Goal: Task Accomplishment & Management: Complete application form

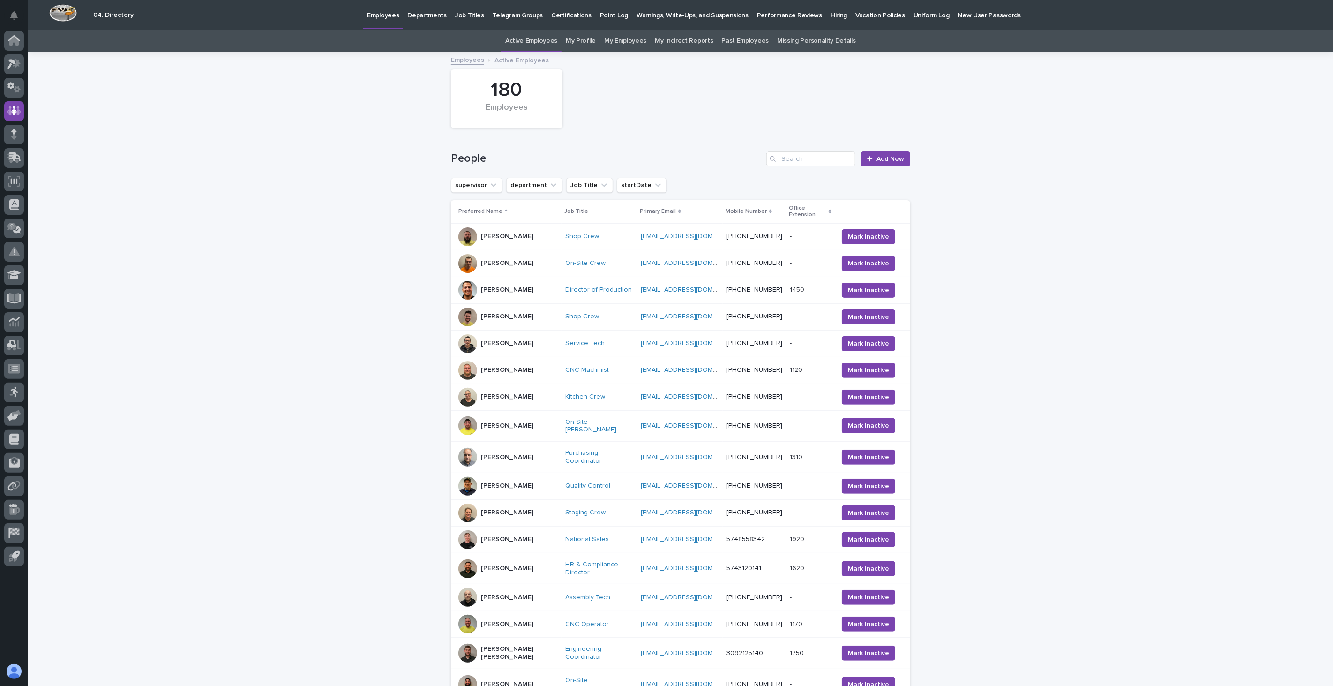
click at [831, 15] on p "Hiring" at bounding box center [839, 10] width 16 height 20
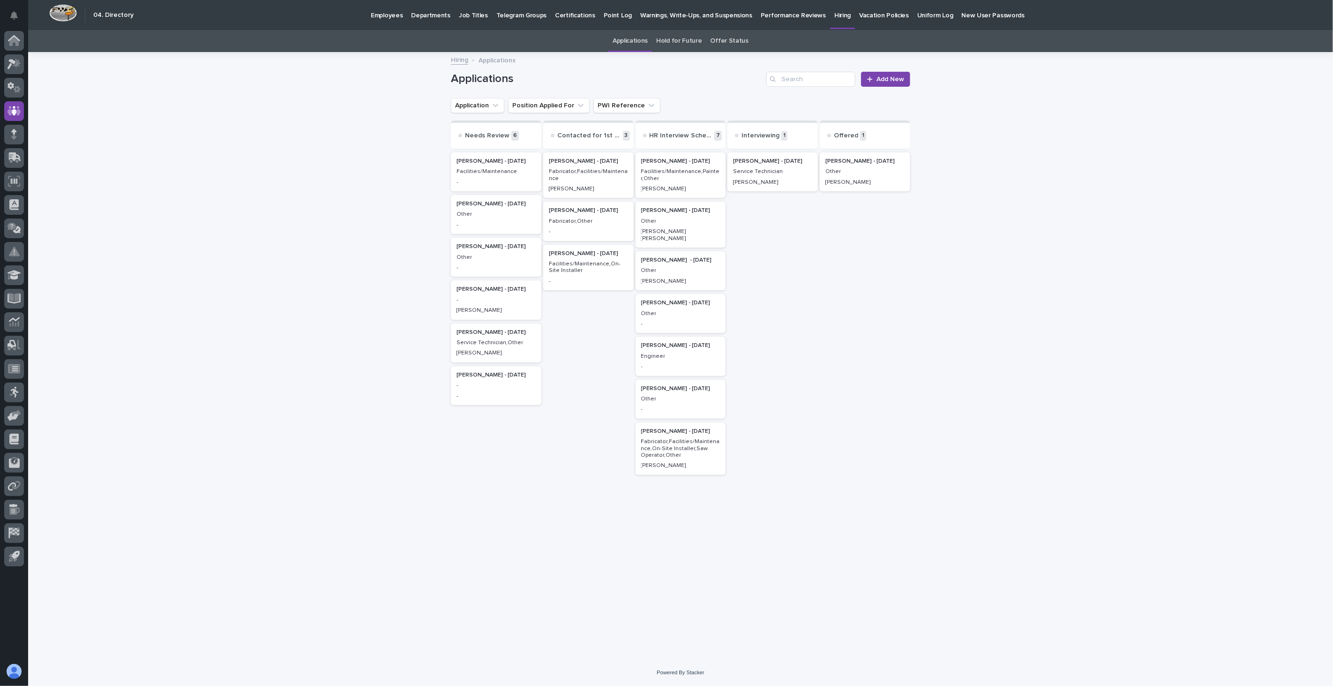
click at [758, 170] on p "Service Technician" at bounding box center [772, 171] width 79 height 7
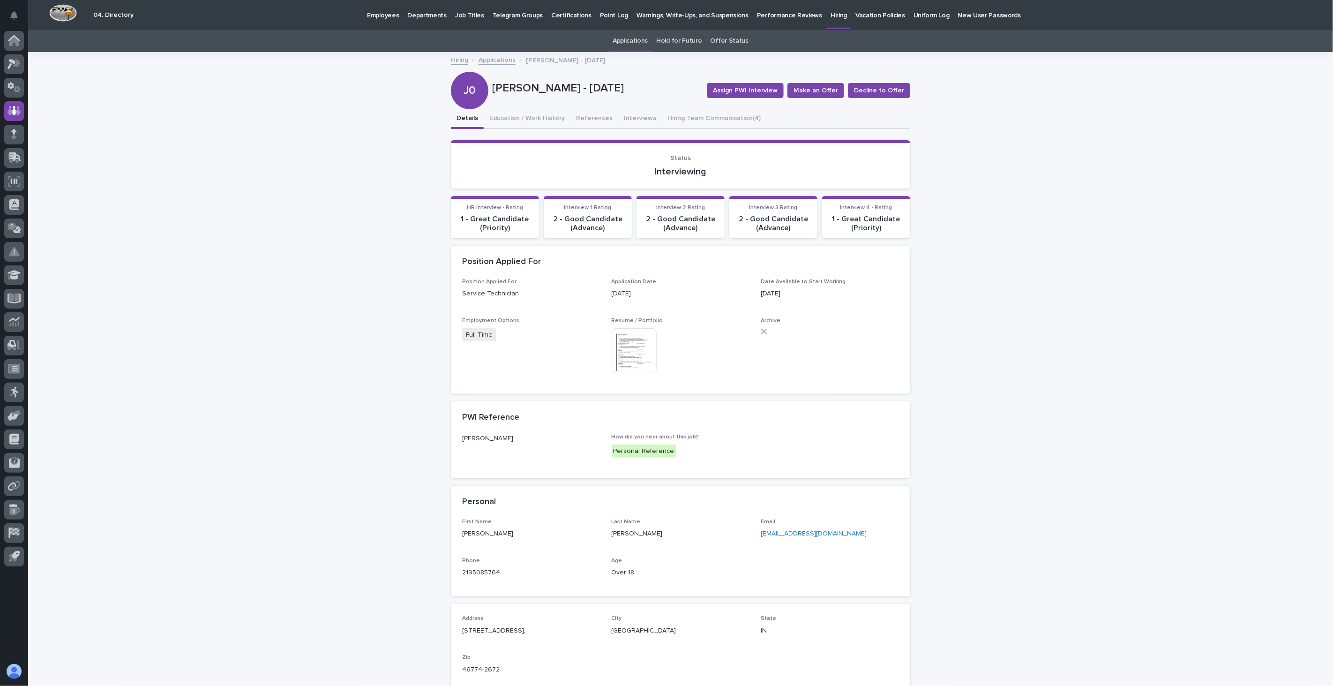
click at [626, 345] on img at bounding box center [634, 350] width 45 height 45
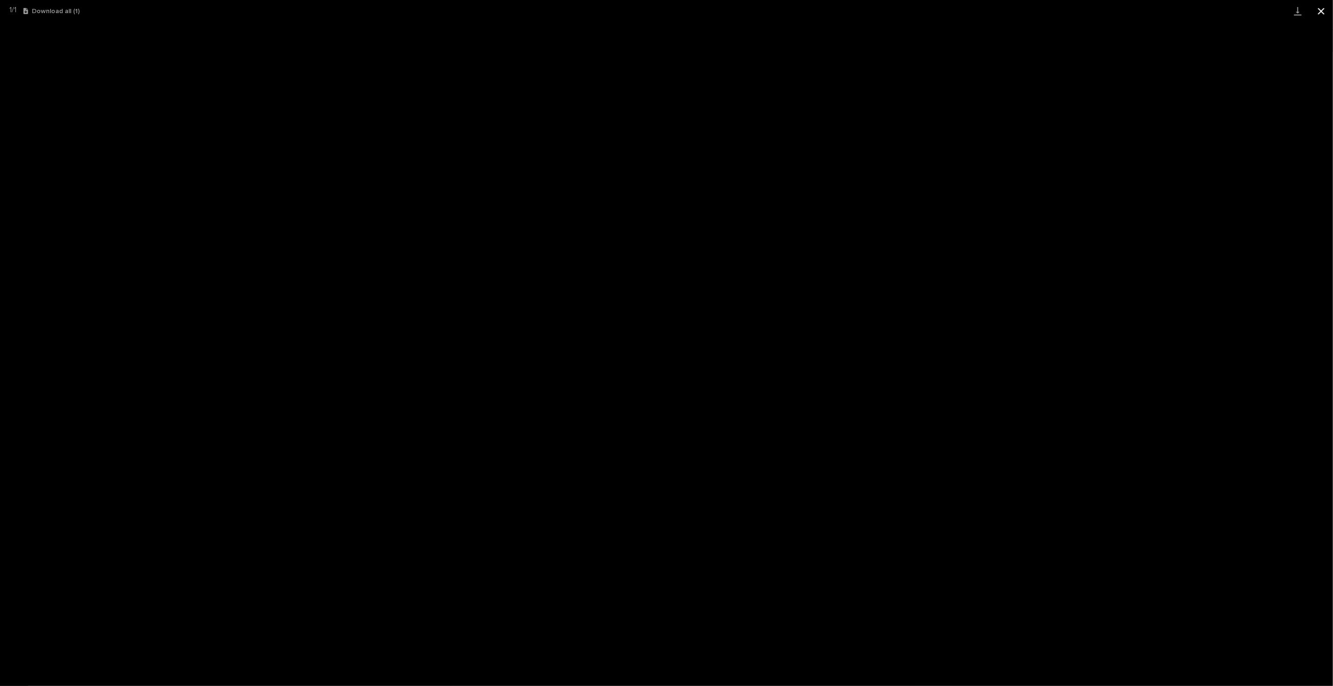
click at [1328, 8] on button "Close gallery" at bounding box center [1321, 11] width 23 height 22
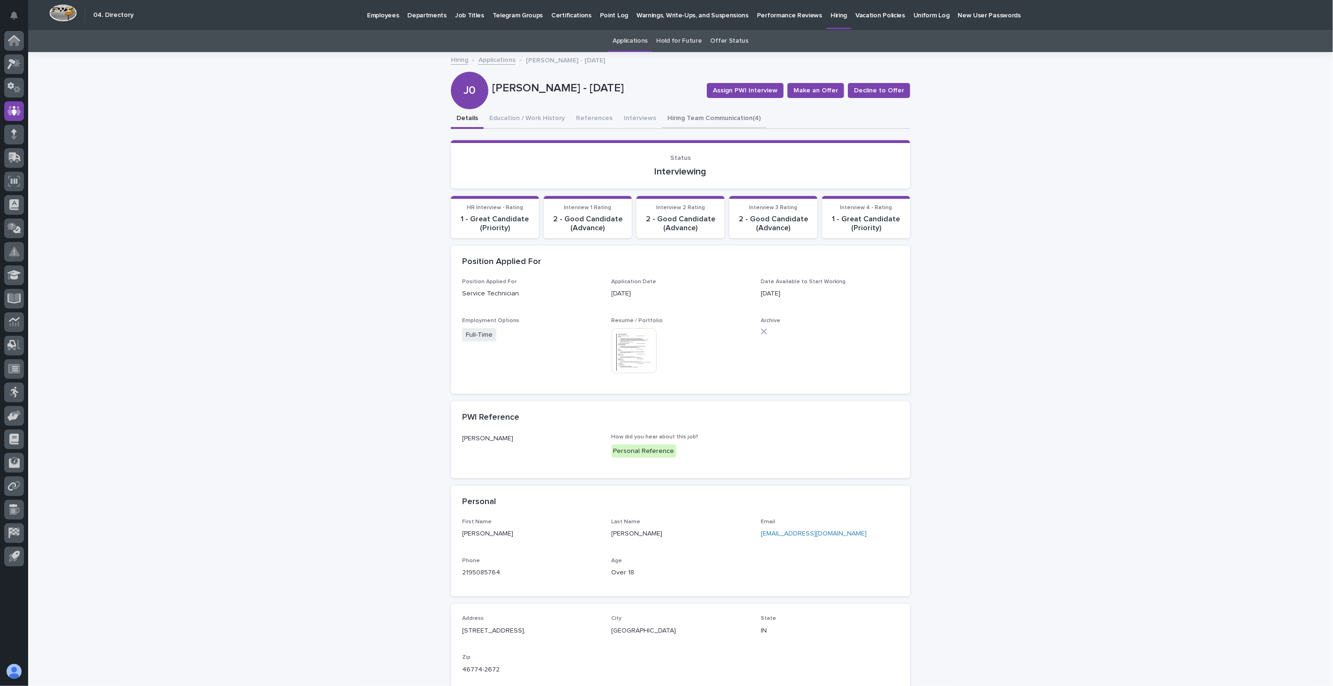
click at [676, 113] on button "Hiring Team Communication (4)" at bounding box center [714, 119] width 105 height 20
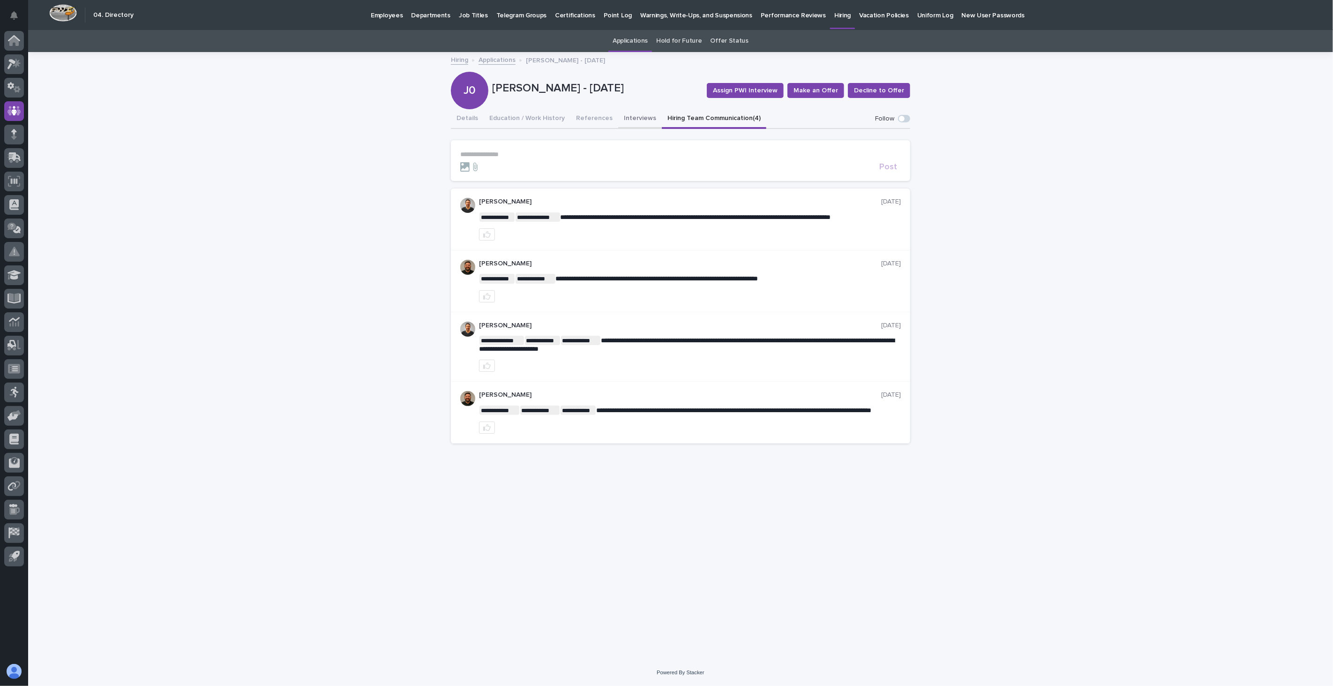
click at [634, 120] on button "Interviews" at bounding box center [640, 119] width 44 height 20
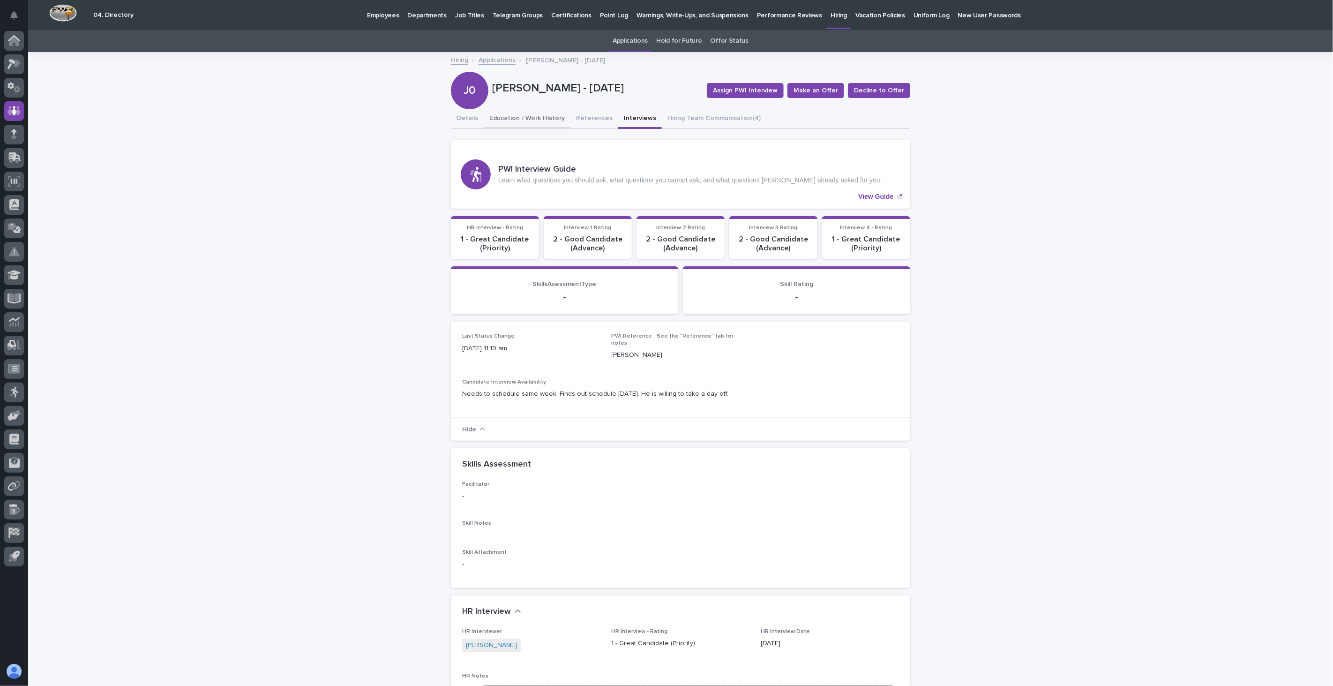
click at [510, 118] on button "Education / Work History" at bounding box center [527, 119] width 87 height 20
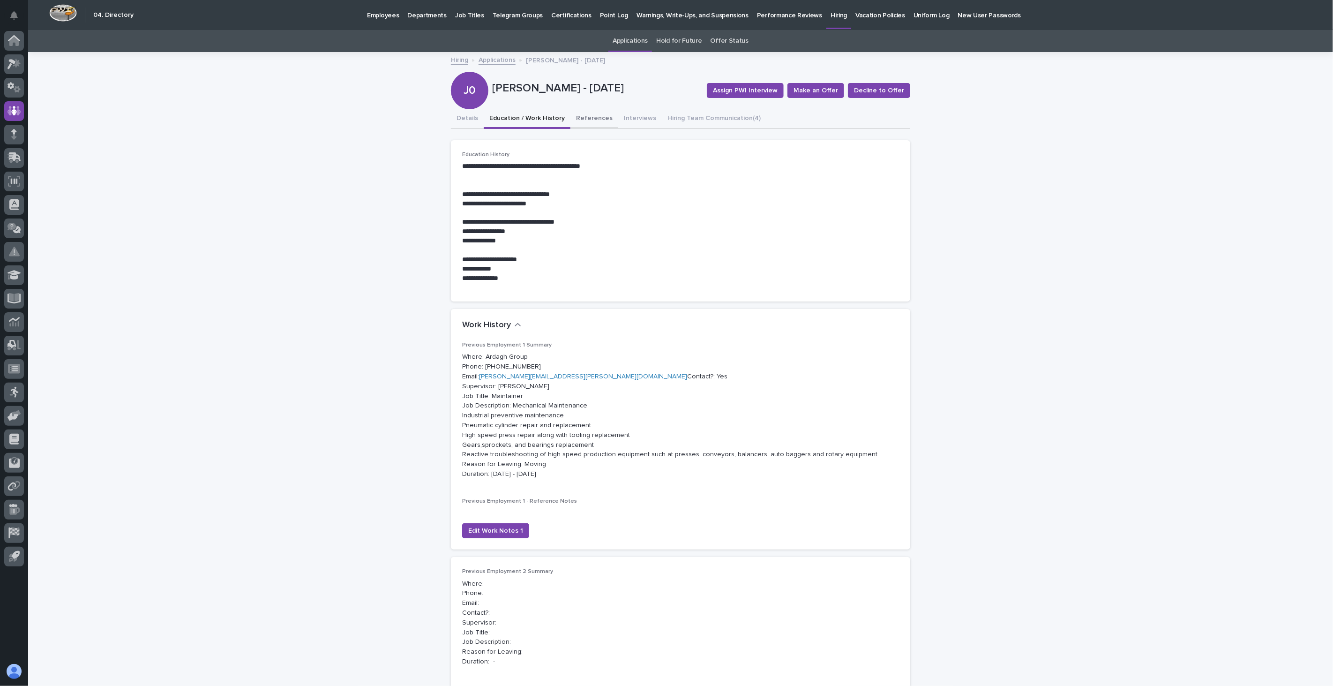
click at [585, 118] on button "References" at bounding box center [595, 119] width 48 height 20
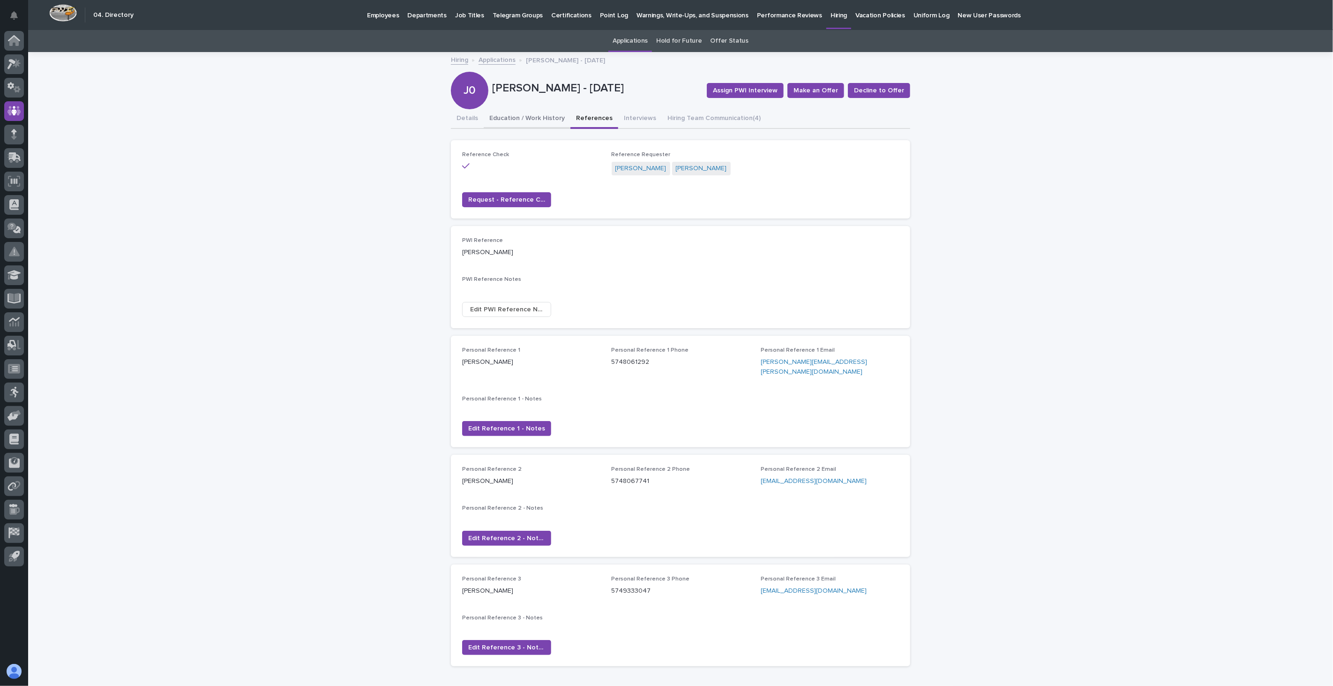
click at [549, 118] on button "Education / Work History" at bounding box center [527, 119] width 87 height 20
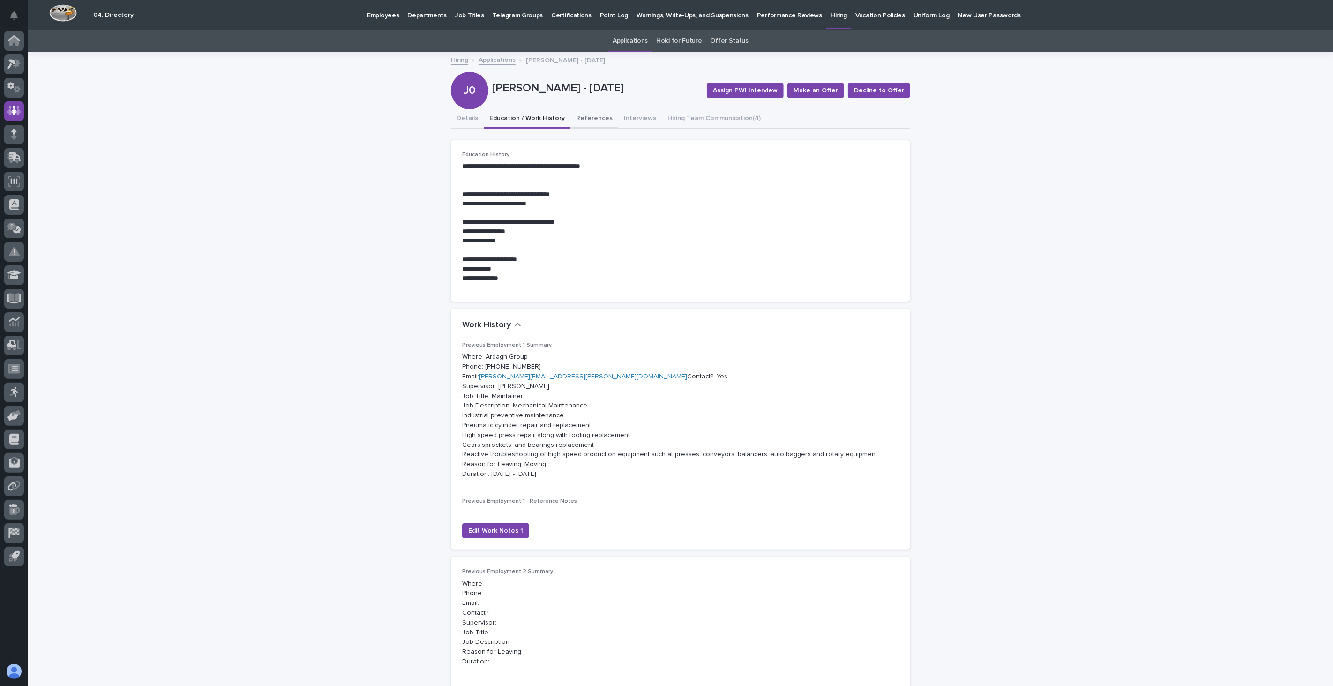
click at [595, 118] on button "References" at bounding box center [595, 119] width 48 height 20
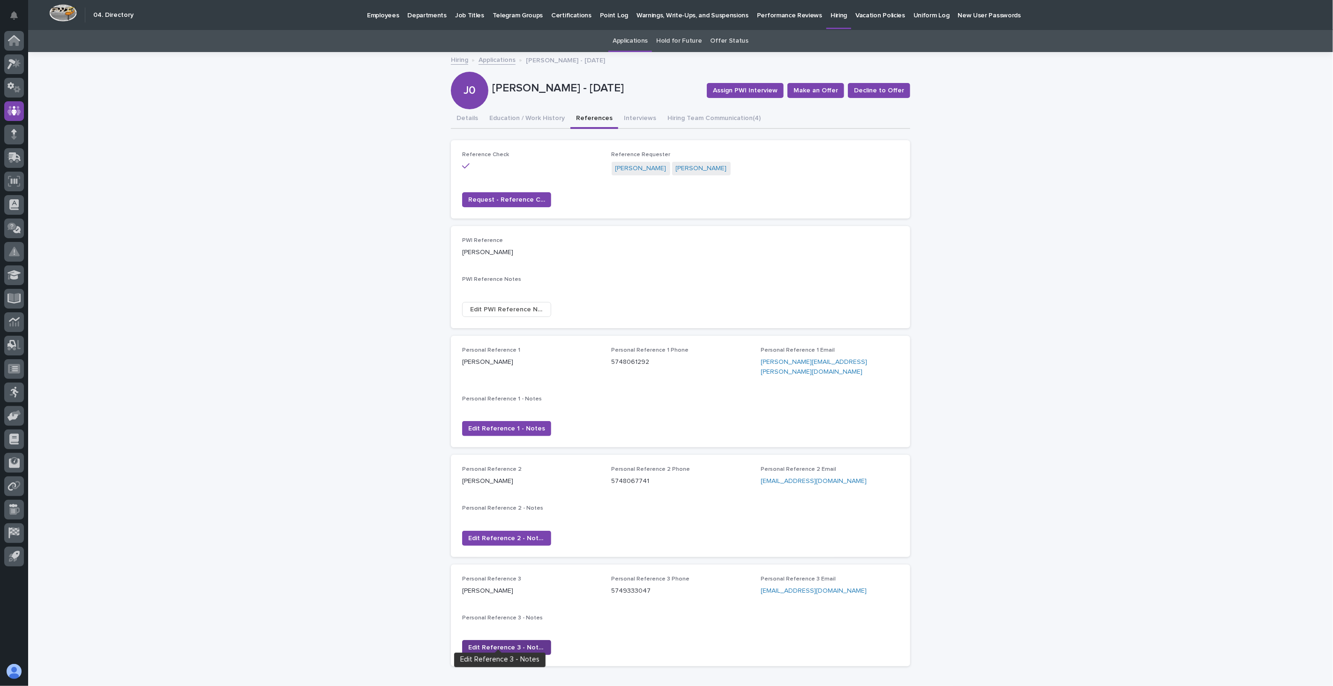
click at [493, 643] on span "Edit Reference 3 - Notes" at bounding box center [506, 647] width 77 height 9
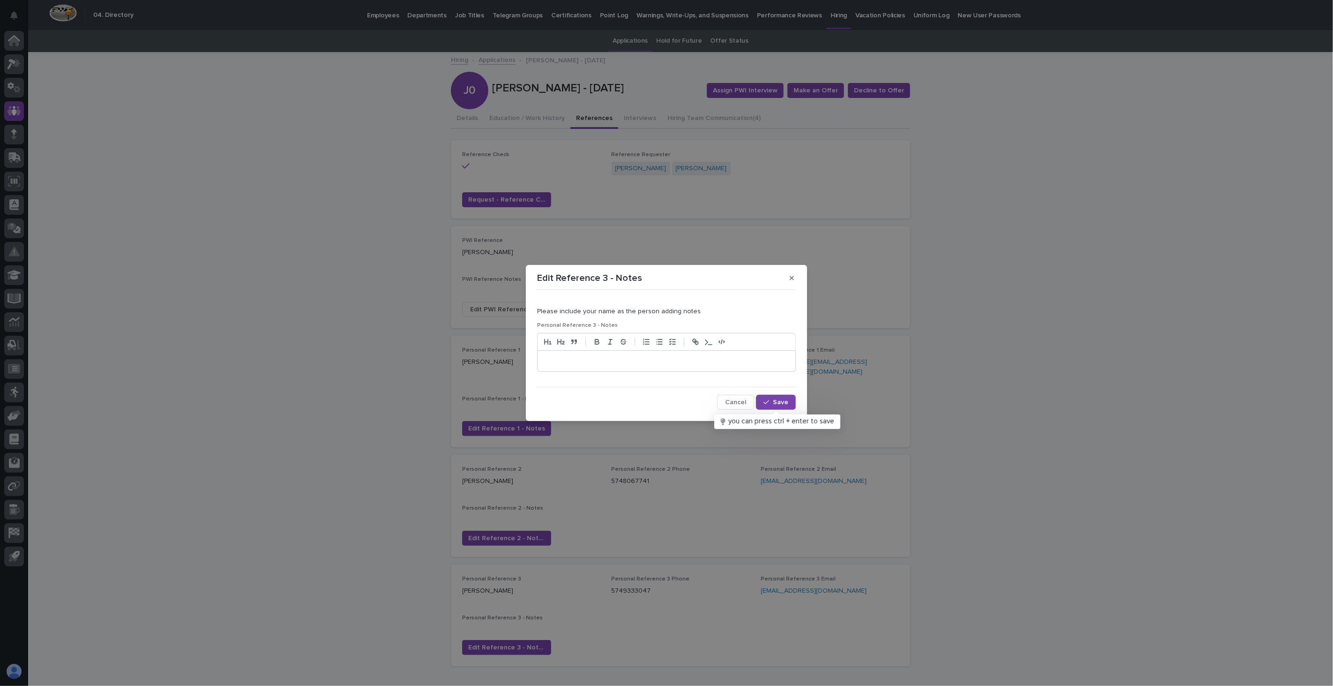
click at [596, 362] on p at bounding box center [667, 360] width 244 height 9
click at [784, 401] on span "Save" at bounding box center [780, 402] width 15 height 7
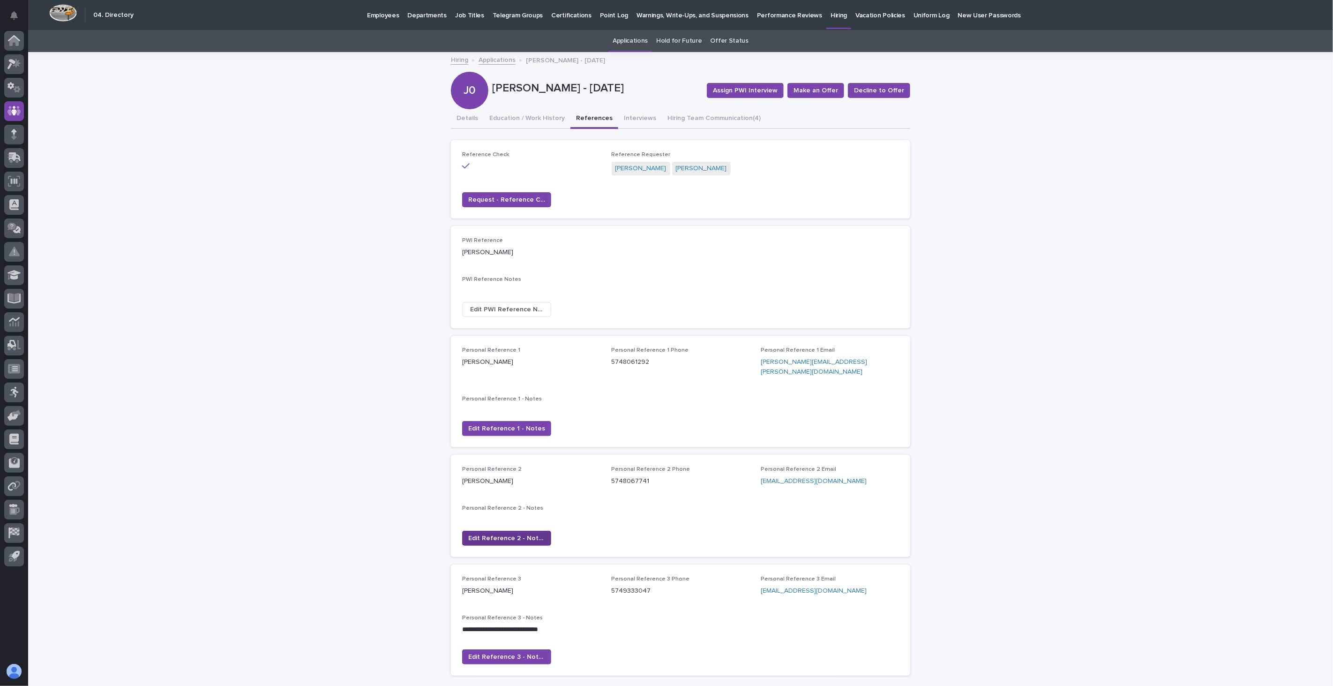
click at [485, 534] on span "Edit Reference 2 - Notes" at bounding box center [506, 538] width 77 height 9
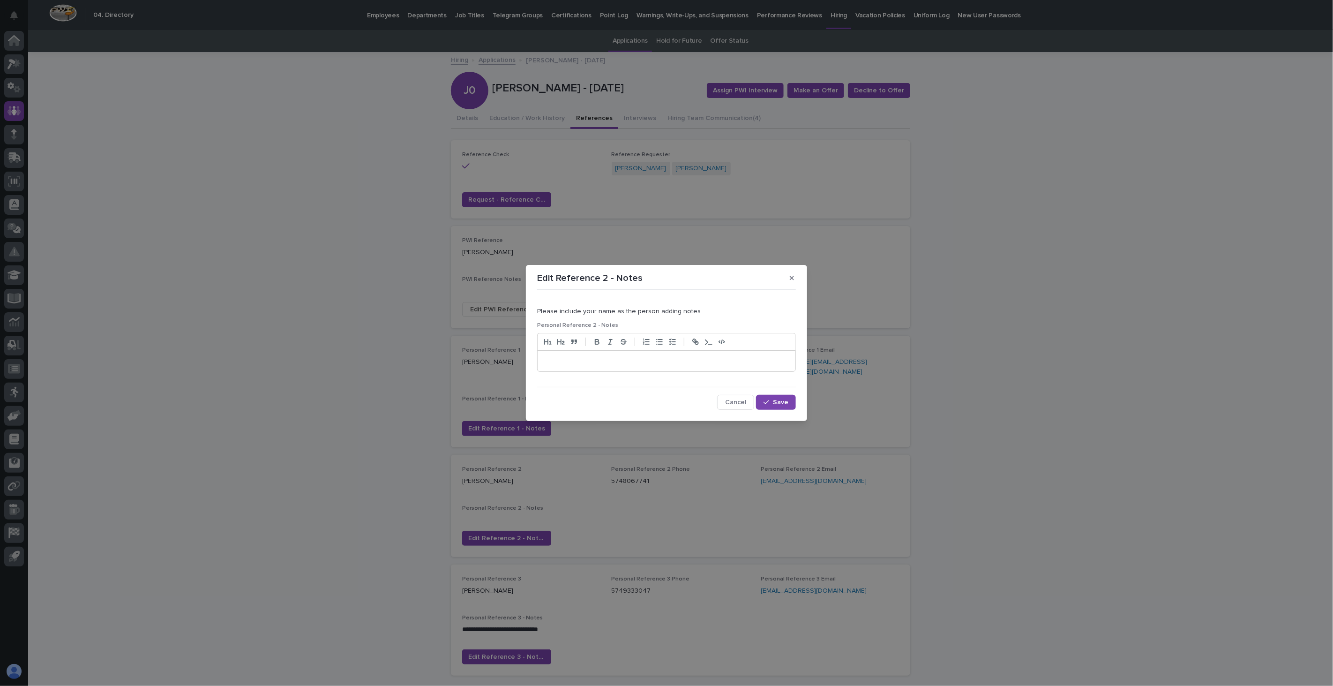
click at [595, 363] on p at bounding box center [667, 360] width 244 height 9
click at [771, 405] on div "button" at bounding box center [768, 402] width 9 height 7
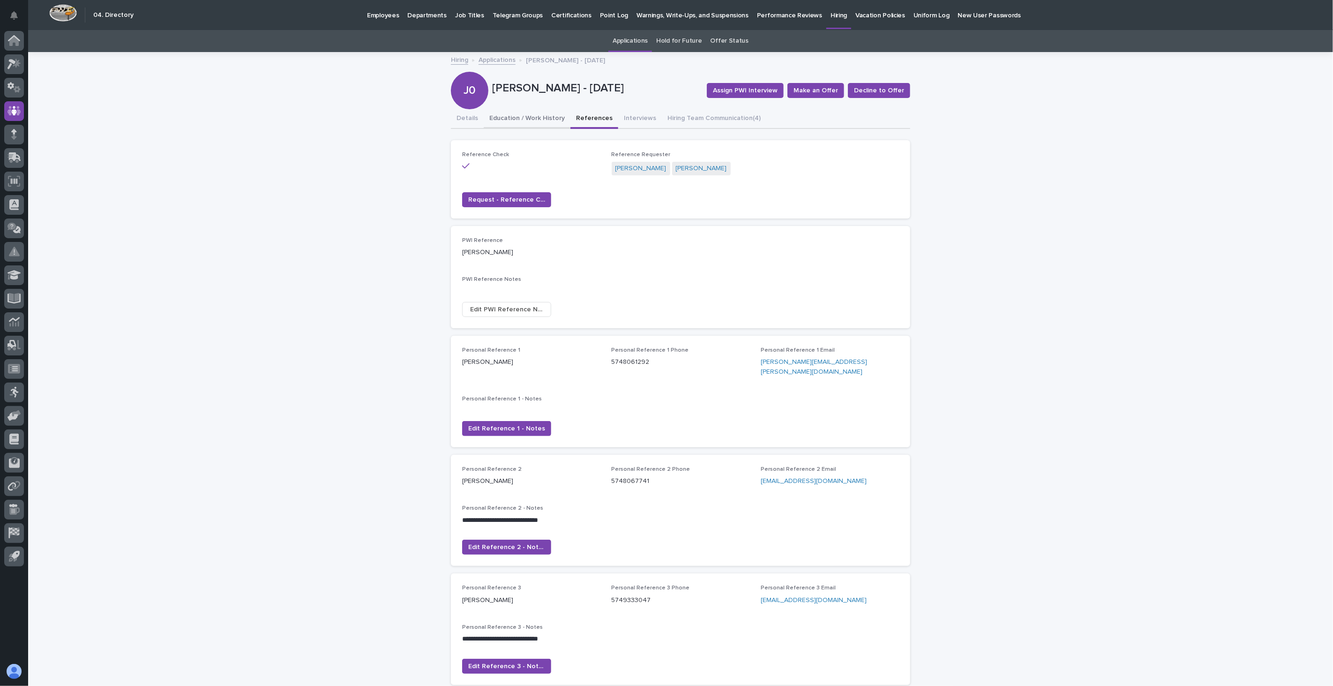
drag, startPoint x: 529, startPoint y: 116, endPoint x: 544, endPoint y: 124, distance: 16.8
click at [529, 116] on button "Education / Work History" at bounding box center [527, 119] width 87 height 20
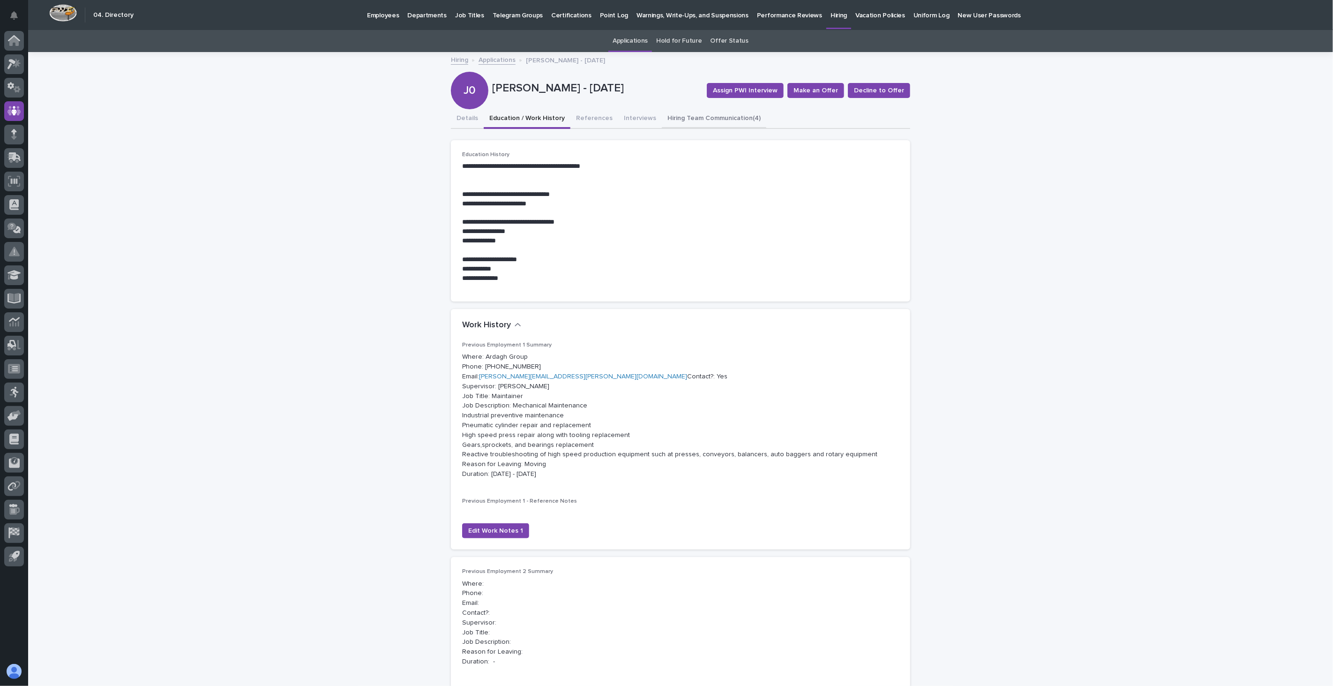
click at [677, 118] on button "Hiring Team Communication (4)" at bounding box center [714, 119] width 105 height 20
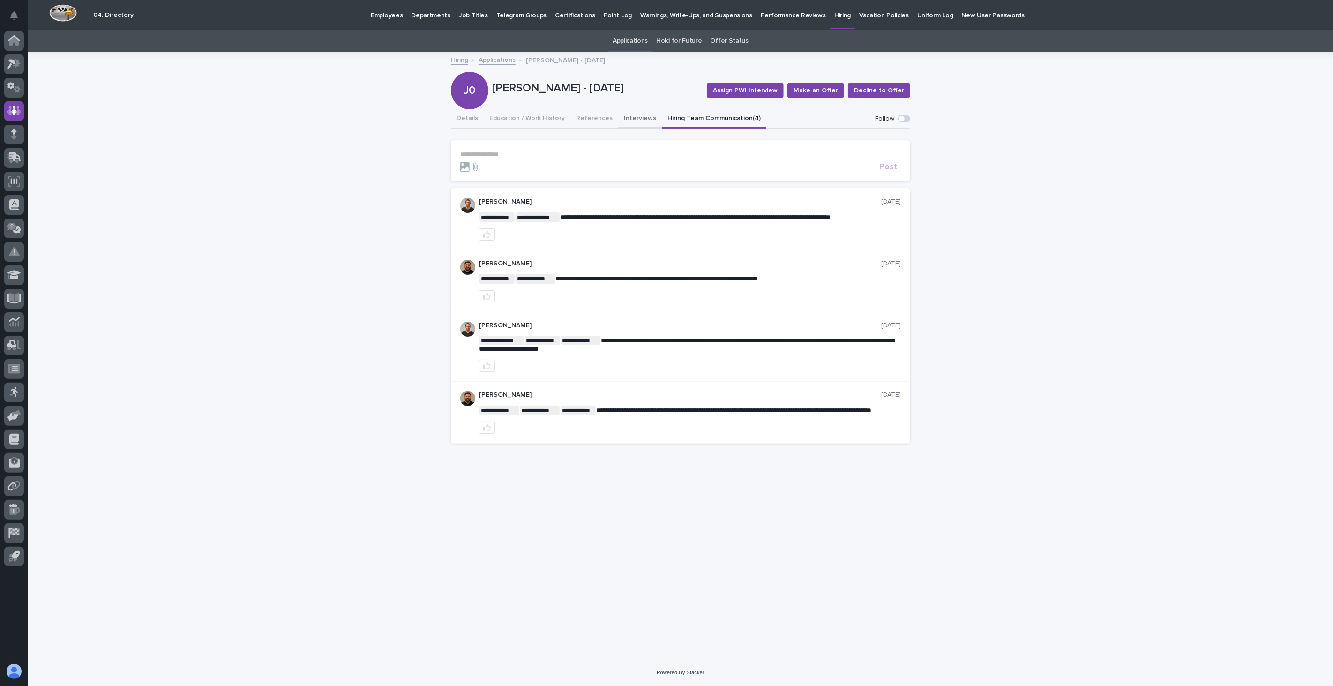
click at [625, 122] on button "Interviews" at bounding box center [640, 119] width 44 height 20
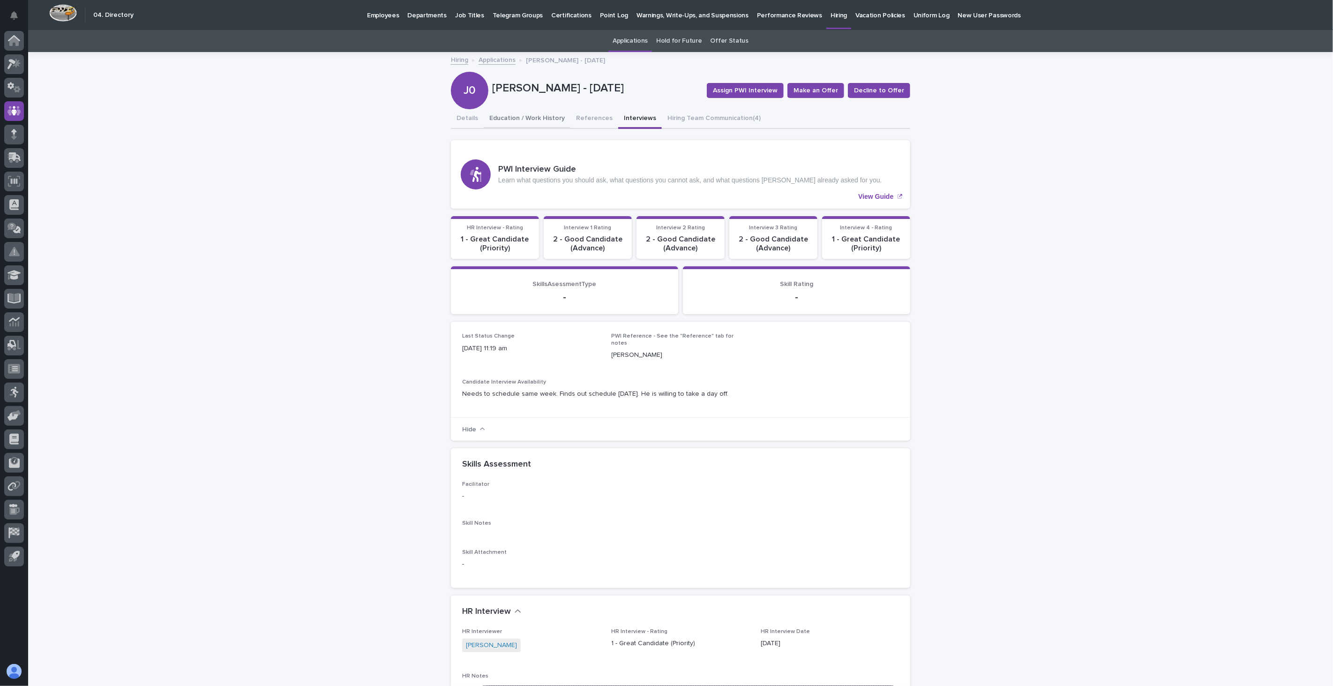
click at [504, 116] on button "Education / Work History" at bounding box center [527, 119] width 87 height 20
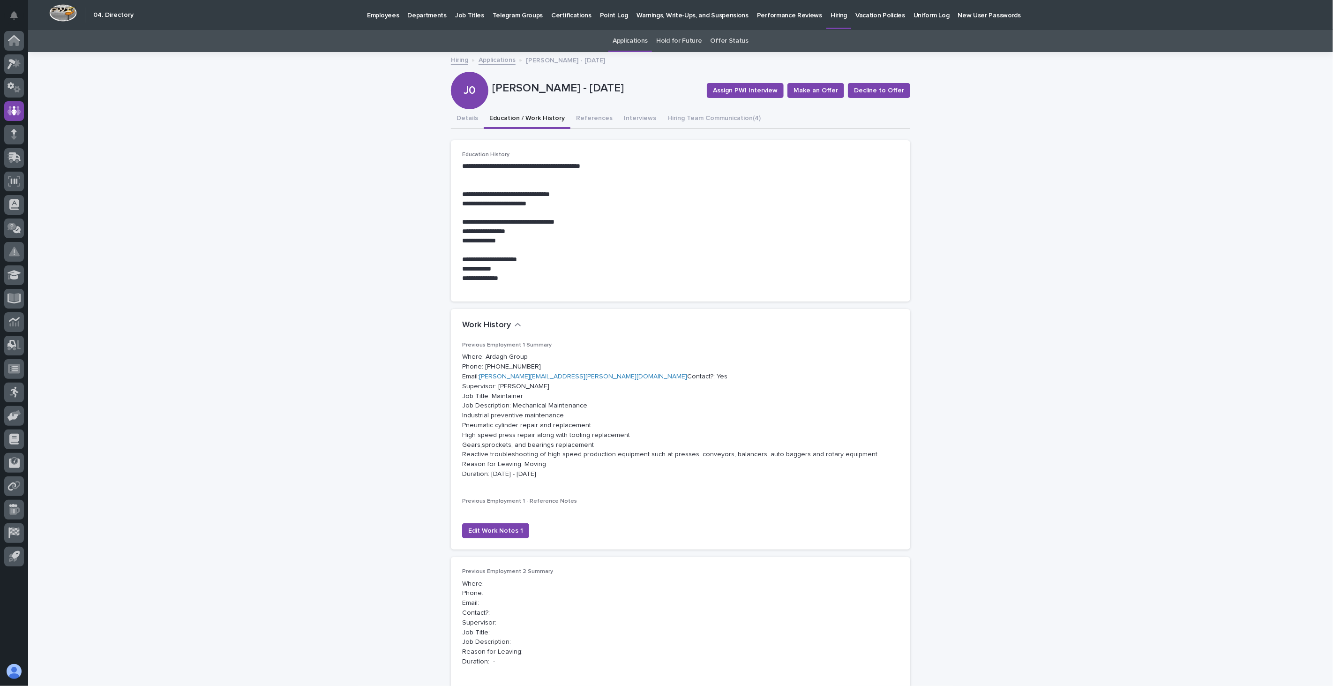
click at [376, 16] on p "Employees" at bounding box center [383, 10] width 32 height 20
